Goal: Check status

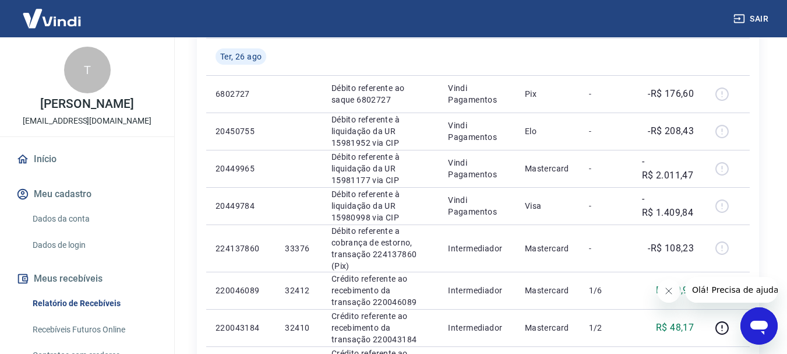
scroll to position [175, 0]
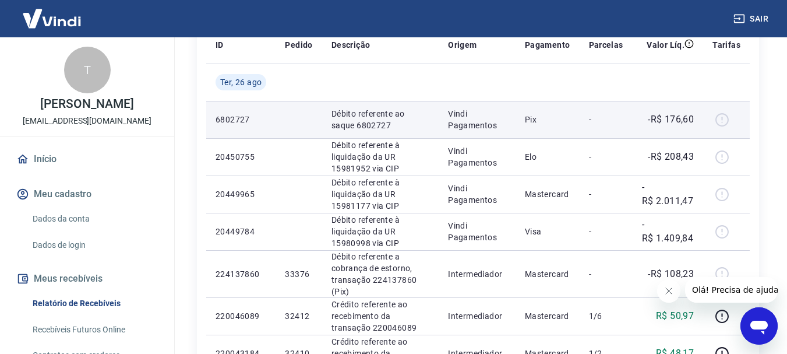
click at [413, 124] on p "Débito referente ao saque 6802727" at bounding box center [380, 119] width 98 height 23
click at [503, 123] on p "Vindi Pagamentos" at bounding box center [477, 119] width 58 height 23
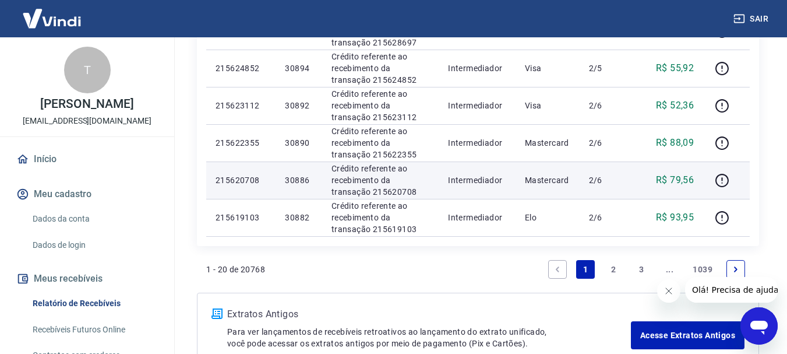
scroll to position [816, 0]
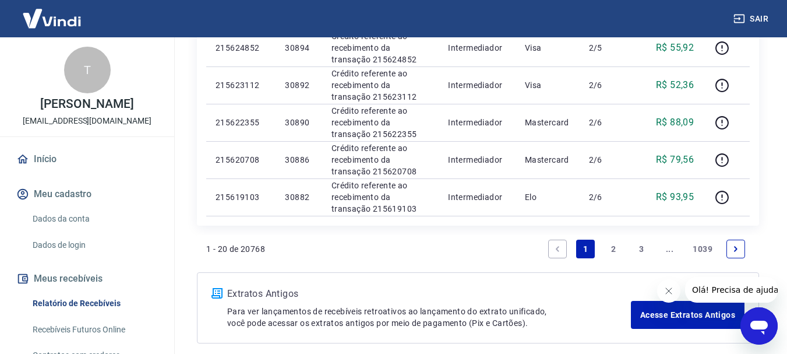
click at [615, 249] on link "2" at bounding box center [613, 248] width 19 height 19
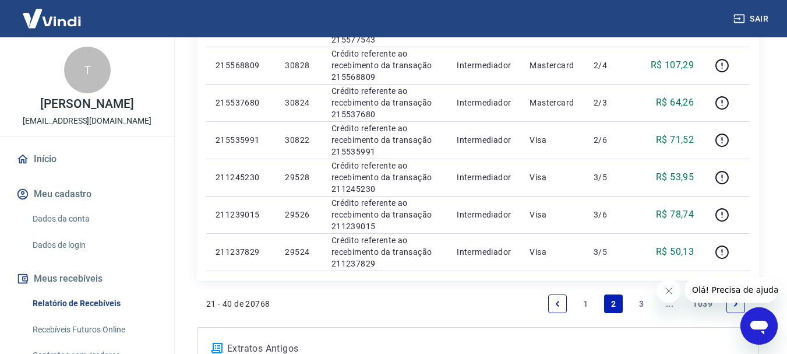
scroll to position [757, 0]
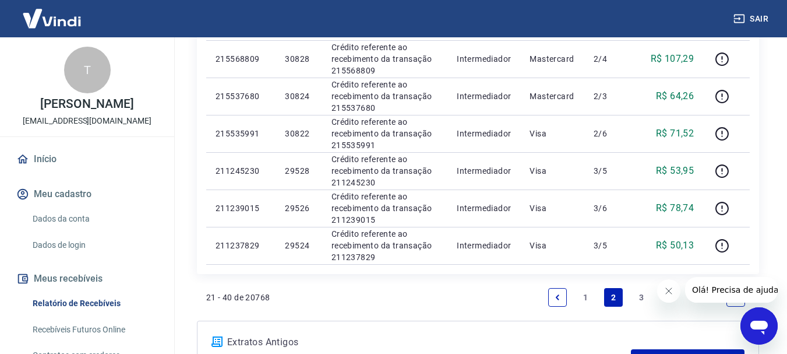
click at [640, 297] on link "3" at bounding box center [641, 297] width 19 height 19
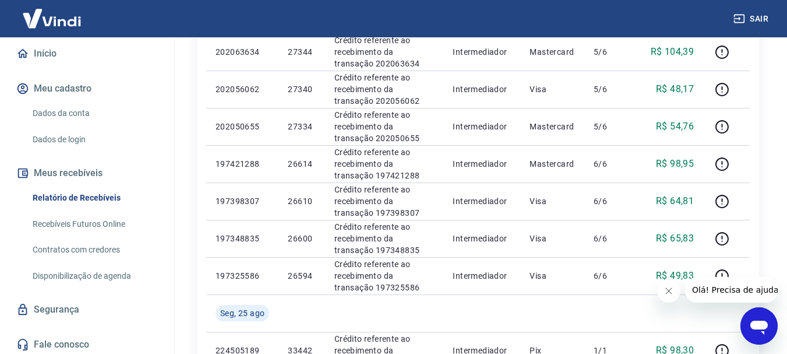
scroll to position [109, 0]
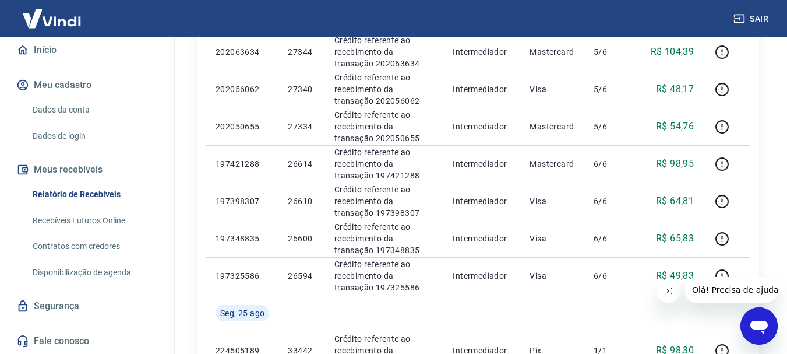
click at [44, 49] on link "Início" at bounding box center [87, 50] width 146 height 26
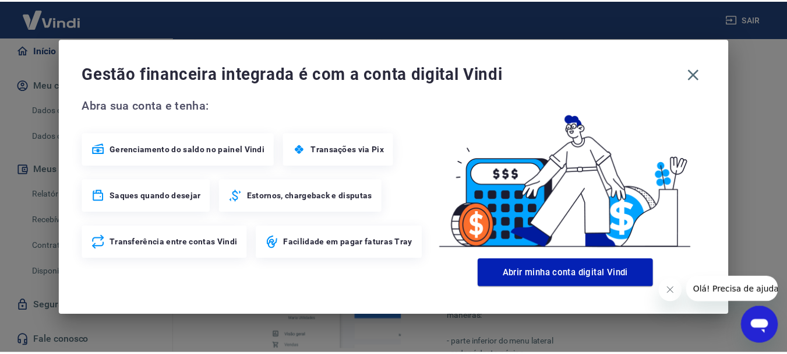
scroll to position [562, 0]
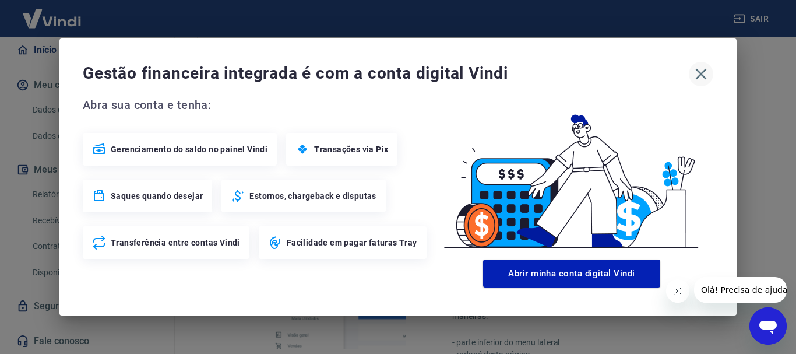
click at [703, 70] on icon "button" at bounding box center [700, 74] width 19 height 19
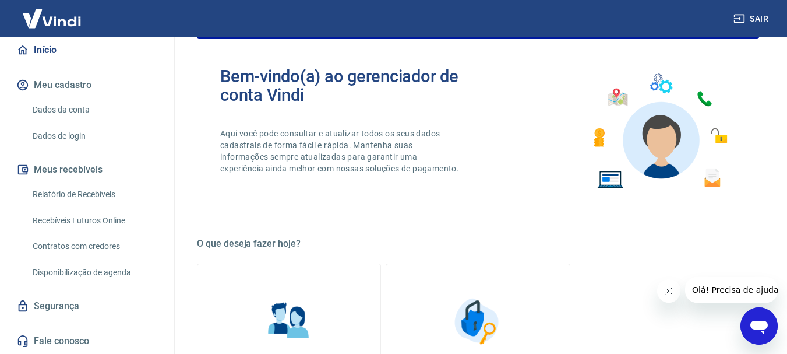
scroll to position [213, 0]
